Goal: Communication & Community: Answer question/provide support

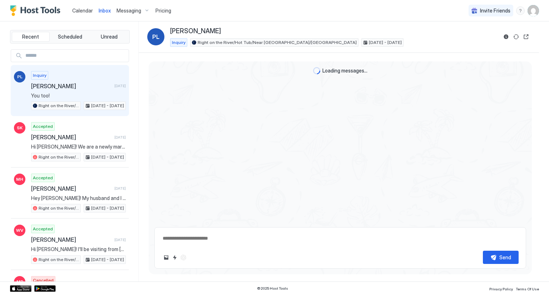
scroll to position [134, 0]
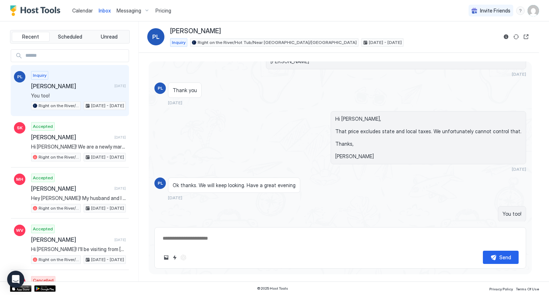
click at [97, 9] on div "Inbox" at bounding box center [105, 10] width 18 height 13
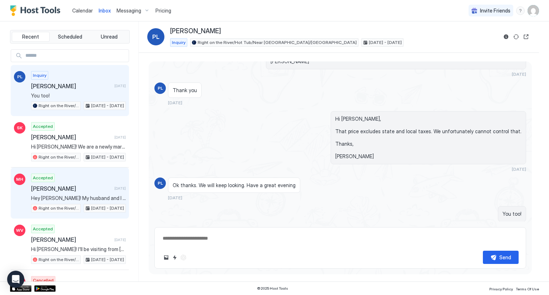
click at [97, 189] on span "[PERSON_NAME]" at bounding box center [71, 188] width 80 height 7
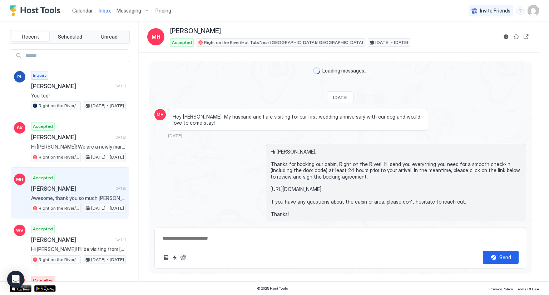
scroll to position [50, 0]
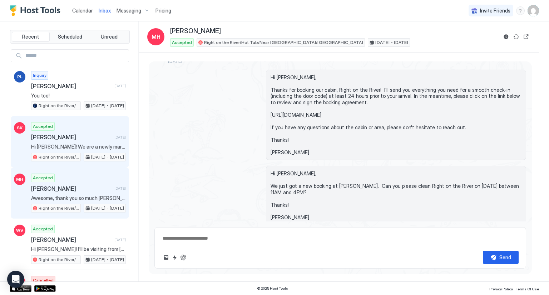
click at [92, 136] on span "[PERSON_NAME]" at bounding box center [71, 137] width 80 height 7
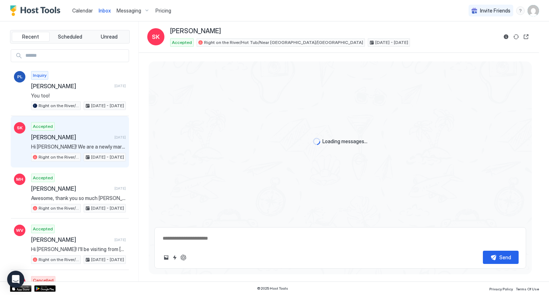
scroll to position [1680, 0]
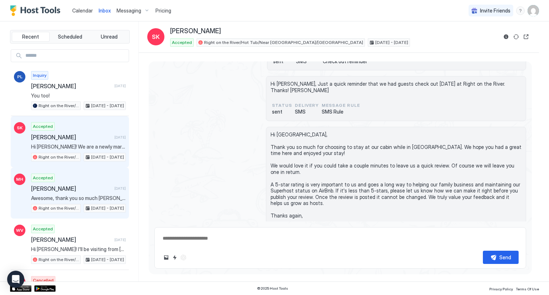
click at [90, 185] on span "[PERSON_NAME]" at bounding box center [71, 188] width 80 height 7
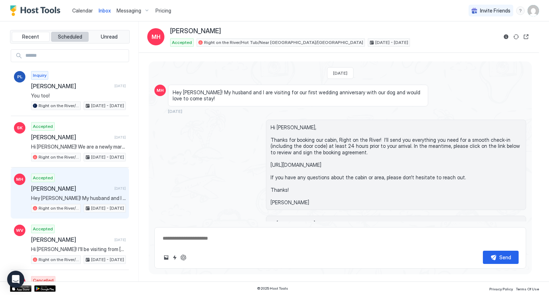
click at [63, 37] on span "Scheduled" at bounding box center [70, 37] width 24 height 6
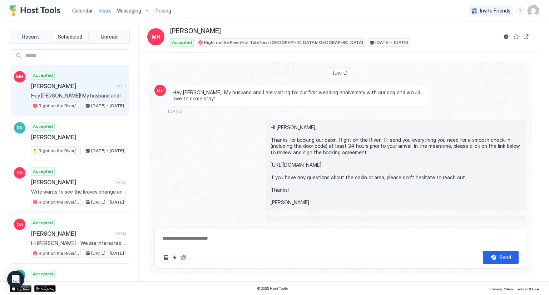
click at [91, 85] on span "[PERSON_NAME]" at bounding box center [71, 86] width 80 height 7
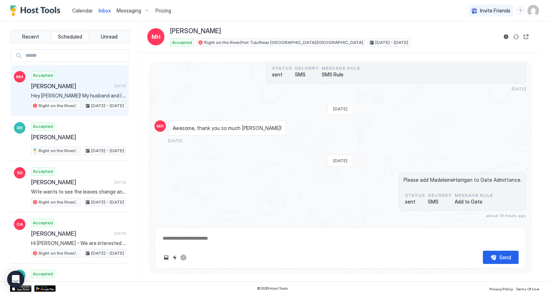
scroll to position [224, 0]
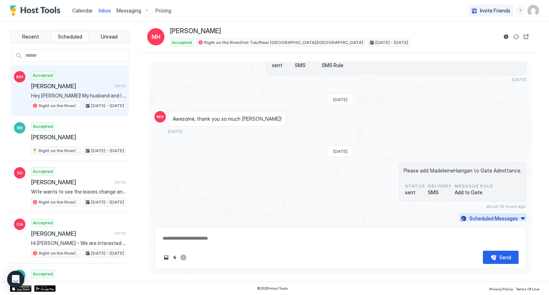
click at [506, 217] on div "Scheduled Messages" at bounding box center [494, 219] width 49 height 8
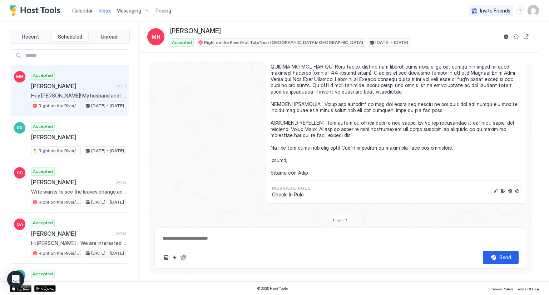
scroll to position [1138, 0]
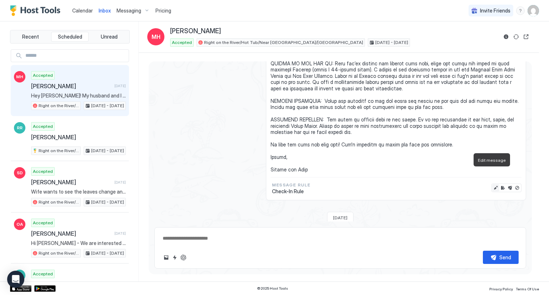
click at [492, 185] on button "Edit message" at bounding box center [495, 188] width 7 height 7
type textarea "*"
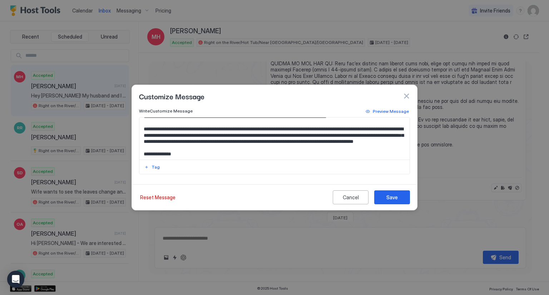
scroll to position [107, 0]
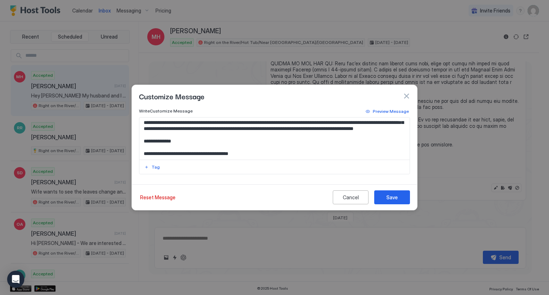
click at [361, 142] on textarea "Input Field" at bounding box center [274, 139] width 271 height 42
paste textarea "******"
type textarea "**********"
click at [402, 197] on button "Save" at bounding box center [392, 198] width 36 height 14
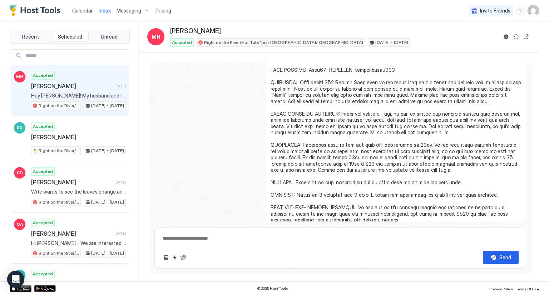
scroll to position [565, 0]
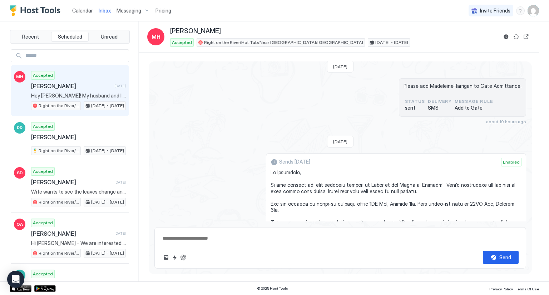
scroll to position [279, 0]
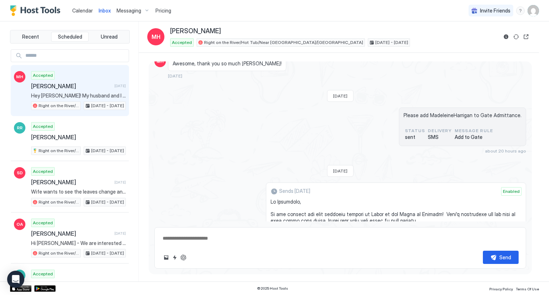
type textarea "*"
